Goal: Information Seeking & Learning: Learn about a topic

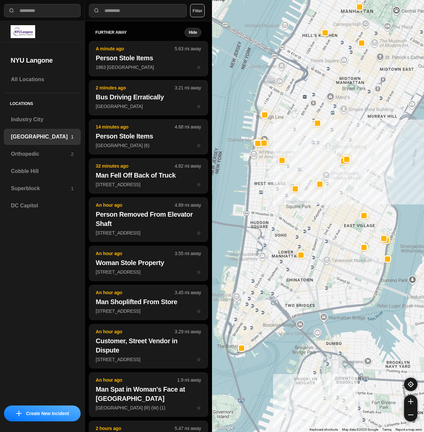
select select "*"
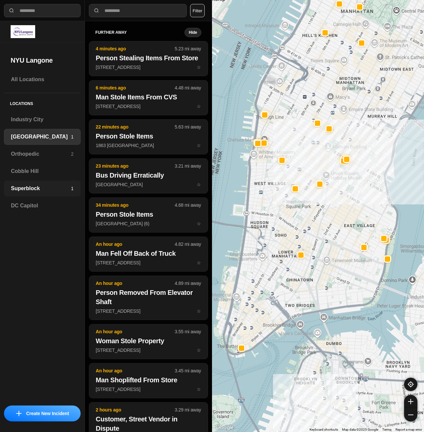
click at [45, 192] on h3 "Superblock" at bounding box center [41, 189] width 60 height 8
